Goal: Task Accomplishment & Management: Use online tool/utility

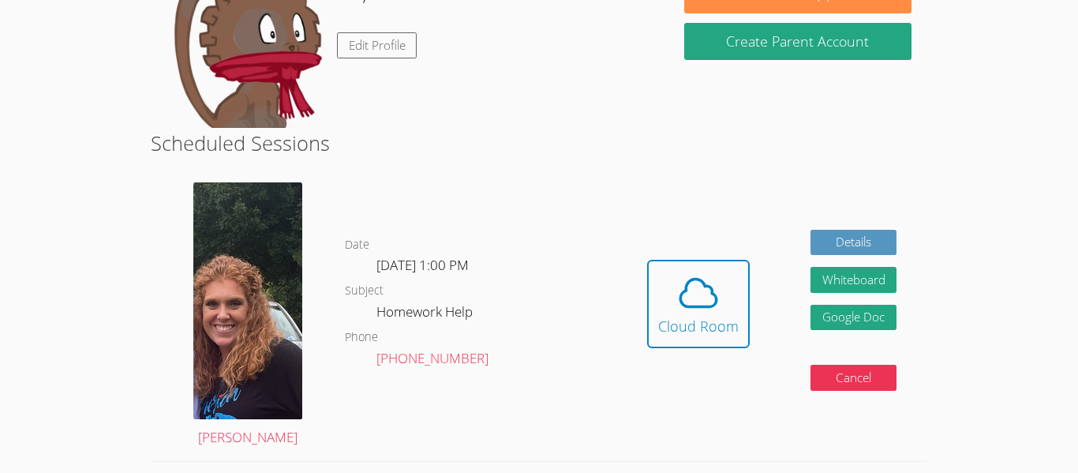
scroll to position [283, 0]
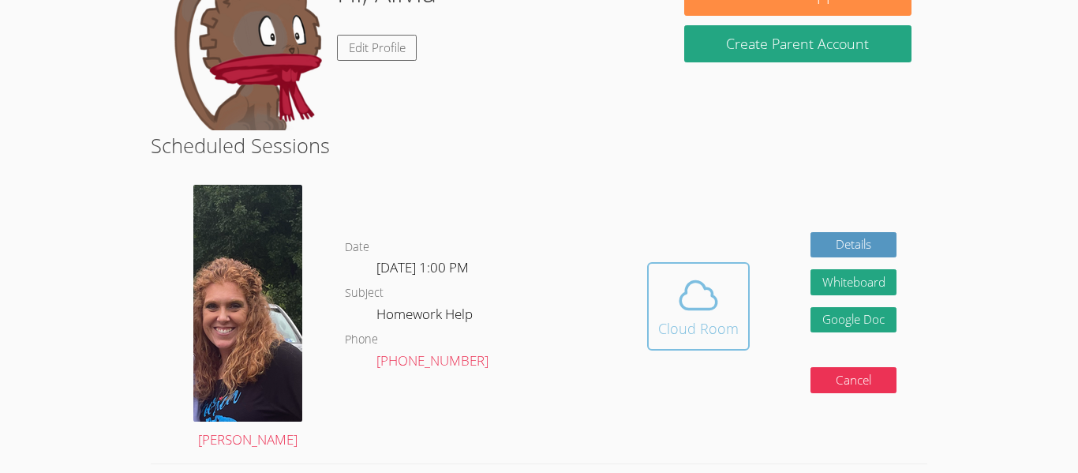
click at [683, 288] on icon at bounding box center [698, 296] width 36 height 28
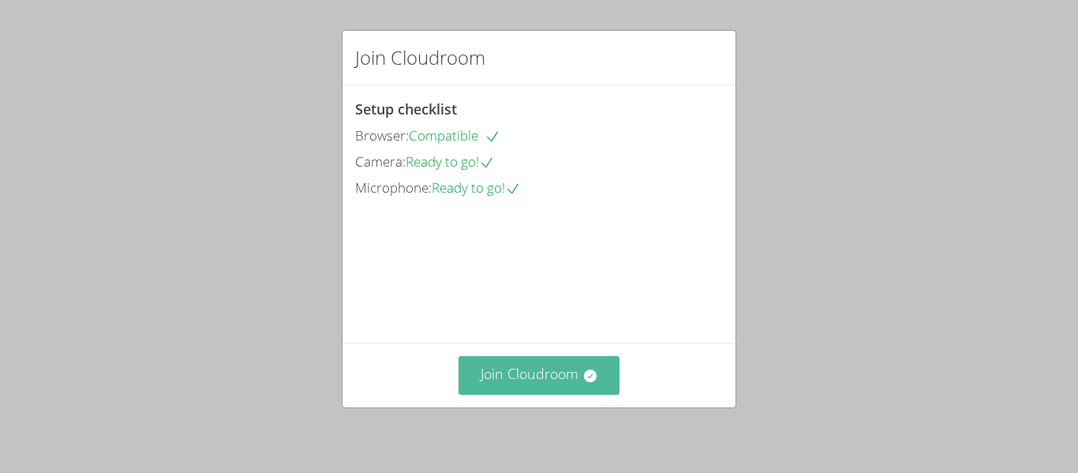
click at [531, 384] on button "Join Cloudroom" at bounding box center [539, 375] width 162 height 39
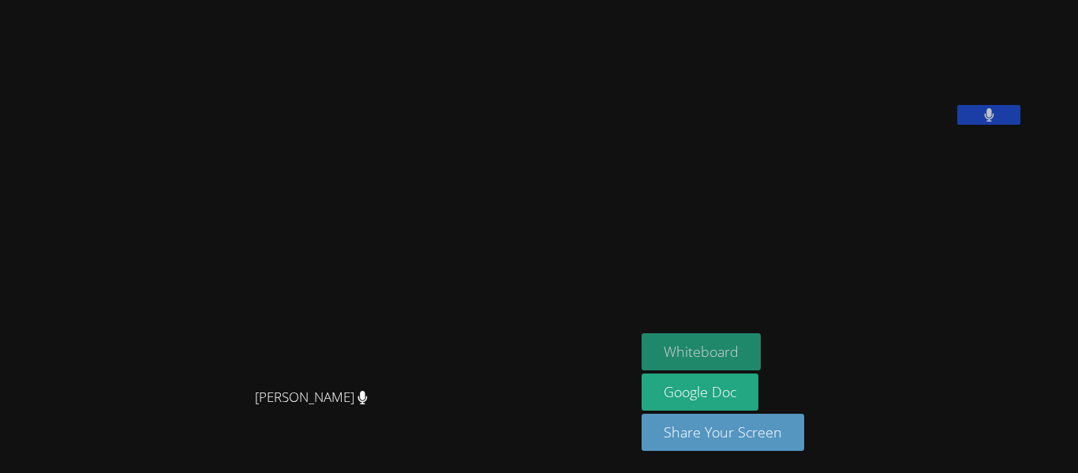
click at [674, 355] on button "Whiteboard" at bounding box center [700, 351] width 119 height 37
click at [718, 346] on button "Whiteboard" at bounding box center [700, 351] width 119 height 37
